Goal: Task Accomplishment & Management: Use online tool/utility

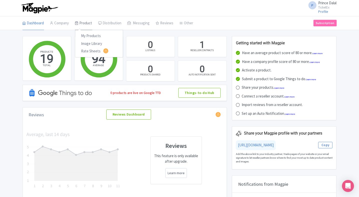
click at [80, 25] on link "Product" at bounding box center [83, 23] width 17 height 14
click at [83, 35] on link "My Products" at bounding box center [99, 36] width 48 height 8
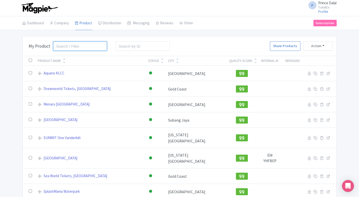
click at [87, 45] on input "search" at bounding box center [80, 46] width 54 height 10
type input "[GEOGRAPHIC_DATA]"
click button "Search" at bounding box center [0, 0] width 0 height 0
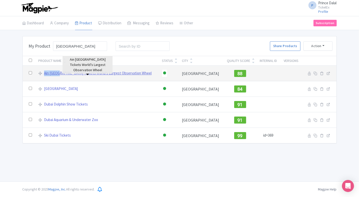
drag, startPoint x: 46, startPoint y: 73, endPoint x: 62, endPoint y: 74, distance: 16.0
click at [62, 74] on div "Ain Dubai Tickets World’s Largest Observation Wheel" at bounding box center [97, 73] width 118 height 6
copy link "Ain Dubai"
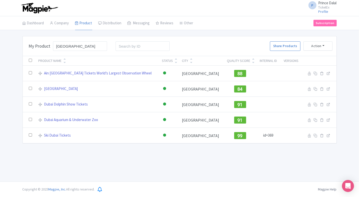
click at [9, 115] on div "Bulk Actions Delete Add to Collection Share Products Add to Collection Collecti…" at bounding box center [179, 89] width 359 height 107
click at [64, 157] on div "P Prince Dalal TicketEx Profile Users Settings Sign out Dashboard Company Produ…" at bounding box center [179, 90] width 359 height 181
click at [99, 43] on input "dubai" at bounding box center [80, 46] width 54 height 10
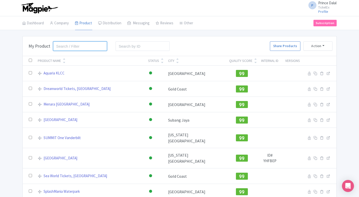
click at [76, 47] on input "search" at bounding box center [80, 46] width 54 height 10
type input "singapore"
click button "Search" at bounding box center [0, 0] width 0 height 0
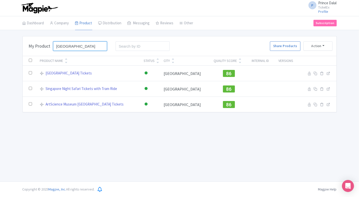
click at [100, 45] on input "singapore" at bounding box center [80, 46] width 54 height 10
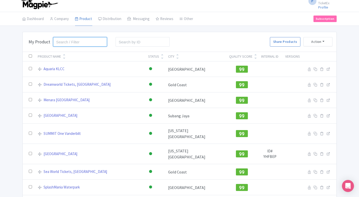
scroll to position [2, 0]
